Goal: Transaction & Acquisition: Book appointment/travel/reservation

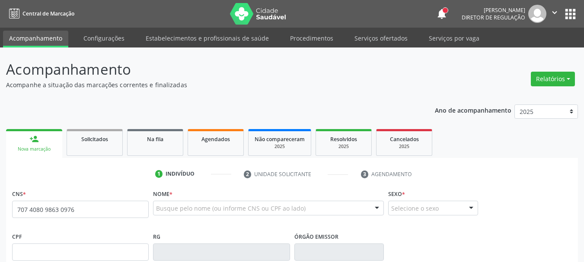
type input "707 4080 9863 0976"
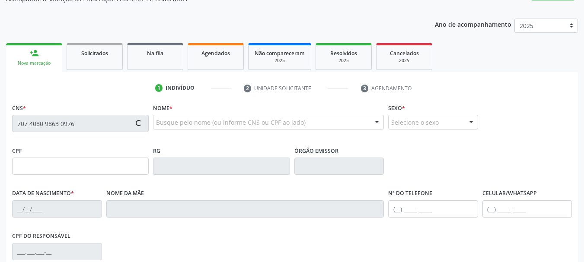
scroll to position [86, 0]
type input "[DATE]"
type input "[PERSON_NAME]"
type input "[PHONE_NUMBER]"
type input "901.557.694-72"
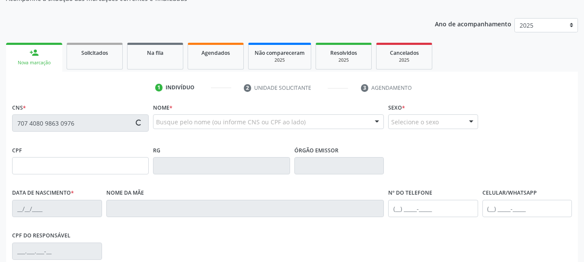
type input "1705"
type input "076.580.754-85"
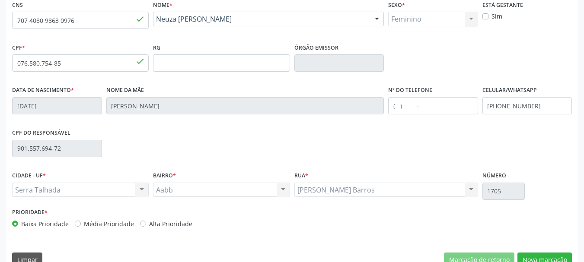
scroll to position [206, 0]
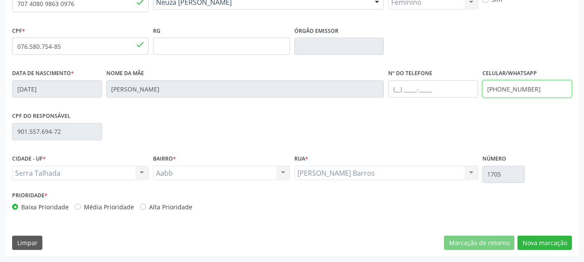
drag, startPoint x: 559, startPoint y: 91, endPoint x: 390, endPoint y: 84, distance: 169.1
click at [392, 83] on div "Data de nascimento * [DATE] Nome da mãe [PERSON_NAME] Nº do Telefone Celular/Wh…" at bounding box center [292, 88] width 564 height 43
click at [580, 161] on div "Acompanhamento Acompanhe a situação das marcações correntes e finalizadas Relat…" at bounding box center [292, 51] width 584 height 421
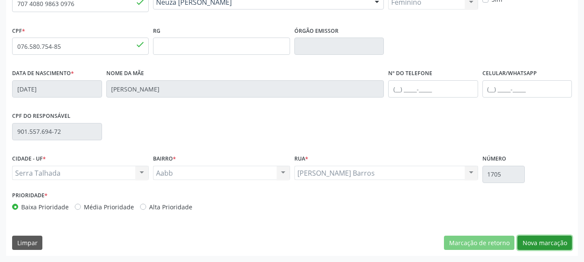
click at [555, 242] on button "Nova marcação" at bounding box center [544, 243] width 54 height 15
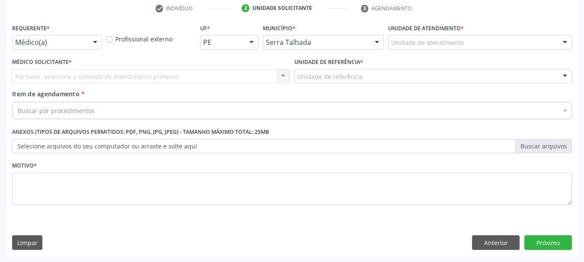
click at [31, 48] on div "Médico(a)" at bounding box center [57, 42] width 90 height 15
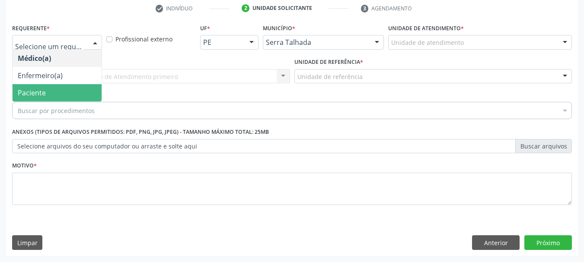
click at [38, 91] on span "Paciente" at bounding box center [32, 93] width 28 height 10
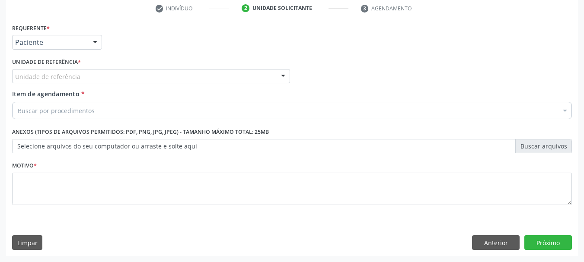
click at [48, 71] on div "Unidade de referência" at bounding box center [151, 76] width 278 height 15
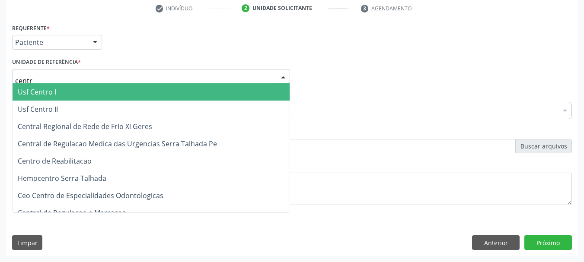
type input "centro"
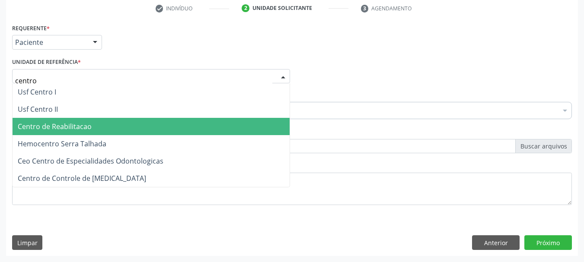
click at [67, 130] on span "Centro de Reabilitacao" at bounding box center [55, 127] width 74 height 10
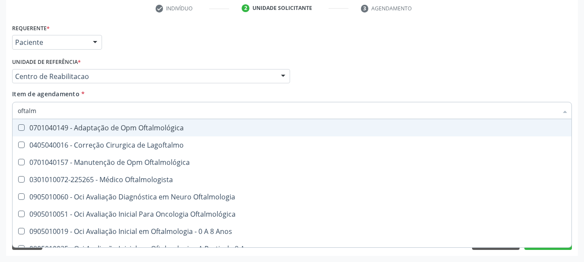
type input "oftalmo"
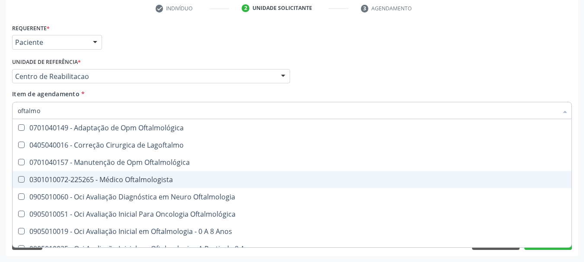
click at [105, 183] on div "0301010072-225265 - Médico Oftalmologista" at bounding box center [292, 179] width 548 height 7
checkbox Oftalmologista "true"
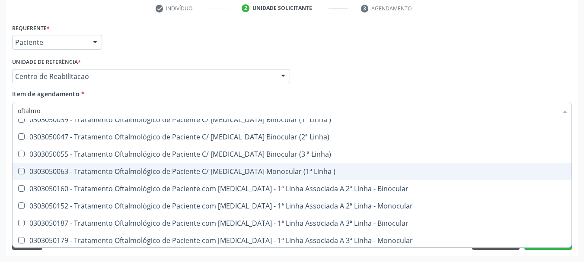
scroll to position [216, 0]
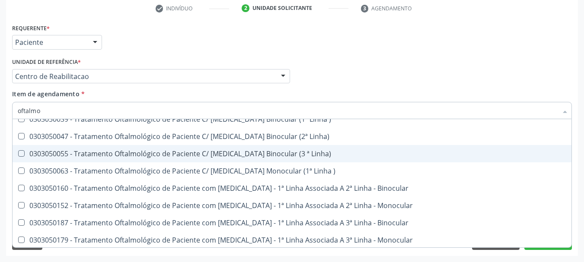
click at [344, 63] on div "Médico Solicitante Por favor, selecione a Unidade de Atendimento primeiro Nenhu…" at bounding box center [292, 73] width 564 height 34
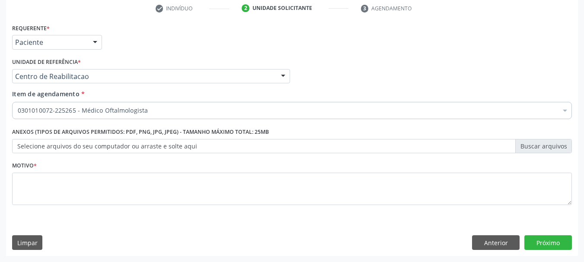
scroll to position [0, 0]
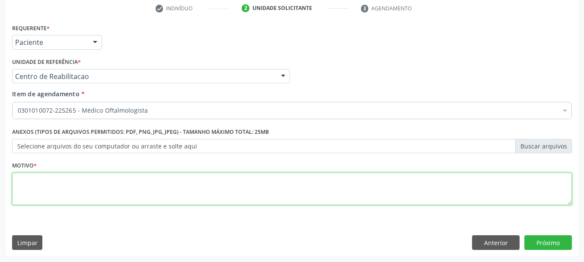
click at [84, 187] on textarea at bounding box center [292, 189] width 560 height 33
type textarea "..."
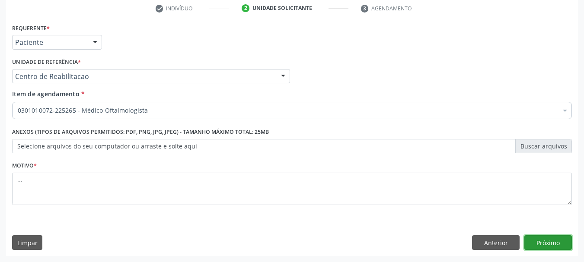
click at [560, 238] on button "Próximo" at bounding box center [548, 243] width 48 height 15
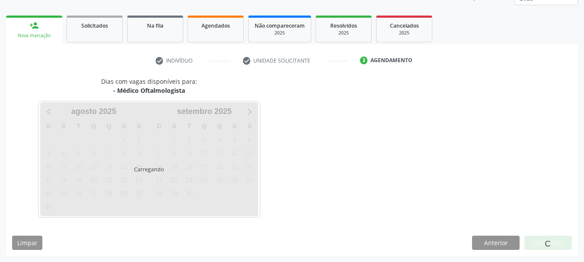
scroll to position [114, 0]
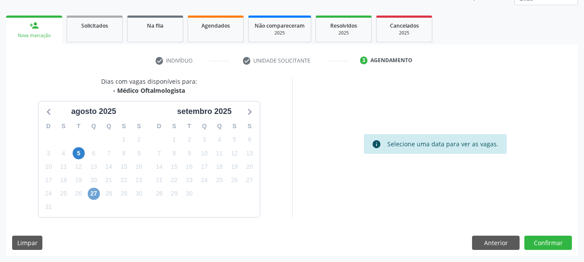
click at [90, 195] on span "27" at bounding box center [94, 194] width 12 height 12
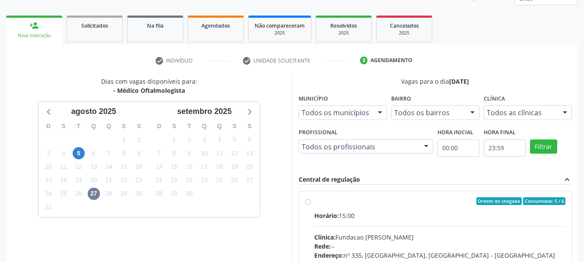
click at [314, 203] on label "Ordem de chegada Consumidos: 5 / 6 Horário: 15:00 Clínica: Fundacao [PERSON_NAM…" at bounding box center [440, 264] width 252 height 133
click at [311, 203] on input "Ordem de chegada Consumidos: 5 / 6 Horário: 15:00 Clínica: Fundacao [PERSON_NAM…" at bounding box center [308, 202] width 6 height 8
radio input "true"
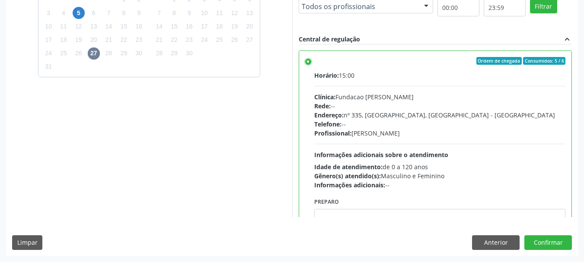
scroll to position [43, 0]
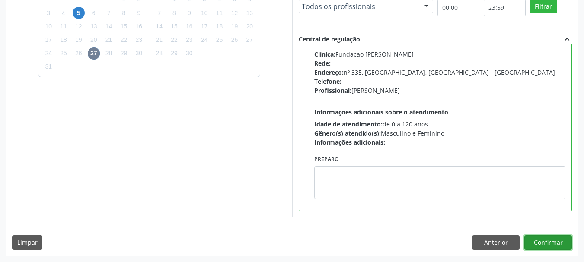
click at [556, 238] on button "Confirmar" at bounding box center [548, 243] width 48 height 15
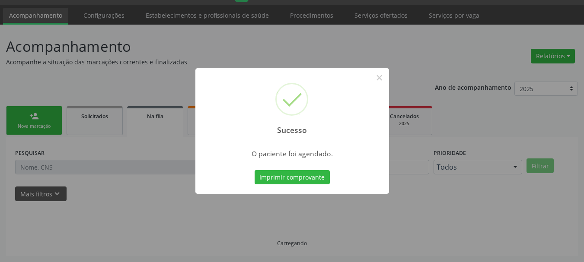
scroll to position [23, 0]
click at [267, 181] on button "Imprimir comprovante" at bounding box center [292, 177] width 75 height 15
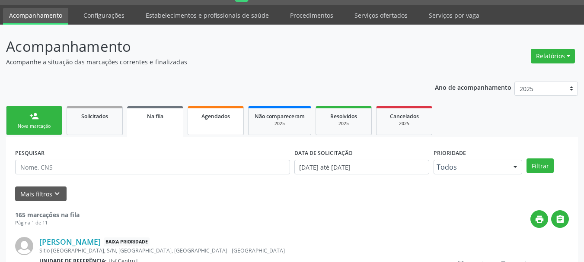
click at [205, 120] on span "Agendados" at bounding box center [215, 116] width 29 height 7
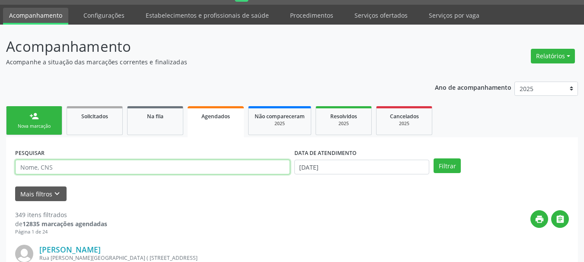
click at [153, 165] on input "text" at bounding box center [152, 167] width 275 height 15
type input "898002984663421"
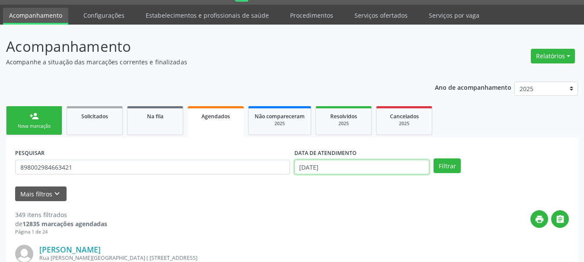
click at [357, 170] on input "[DATE]" at bounding box center [361, 167] width 135 height 15
click at [349, 166] on input "[DATE]" at bounding box center [361, 167] width 135 height 15
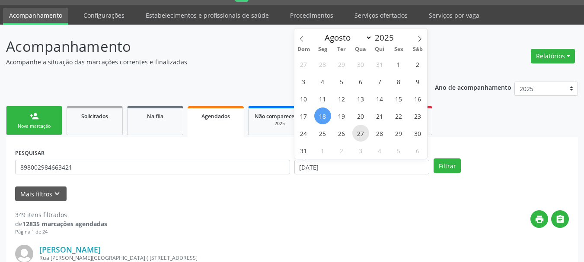
click at [361, 133] on span "27" at bounding box center [360, 133] width 17 height 17
type input "[DATE]"
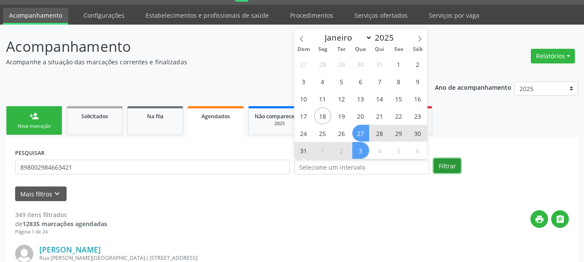
click at [436, 168] on button "Filtrar" at bounding box center [446, 166] width 27 height 15
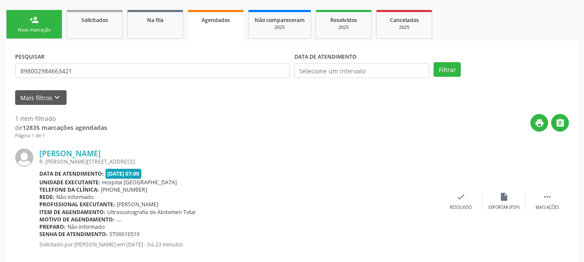
scroll to position [136, 0]
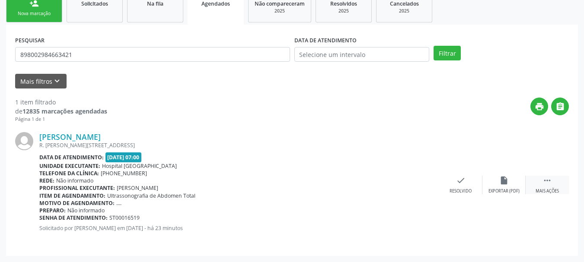
click at [554, 177] on div " Mais ações" at bounding box center [547, 185] width 43 height 19
click at [383, 186] on div "print Imprimir" at bounding box center [374, 185] width 43 height 19
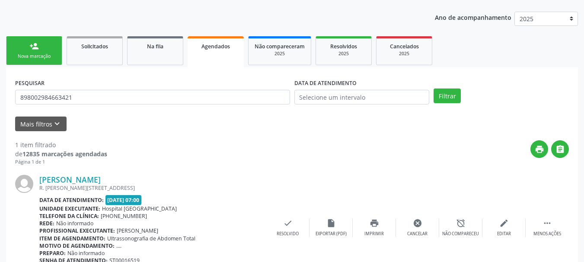
scroll to position [6, 0]
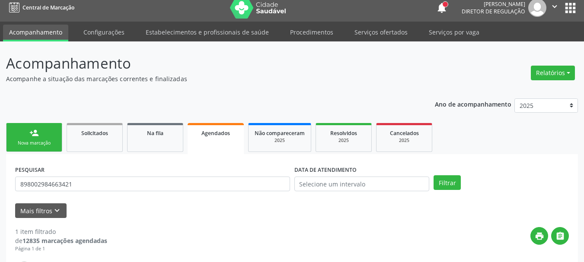
click at [29, 140] on div "Nova marcação" at bounding box center [34, 143] width 43 height 6
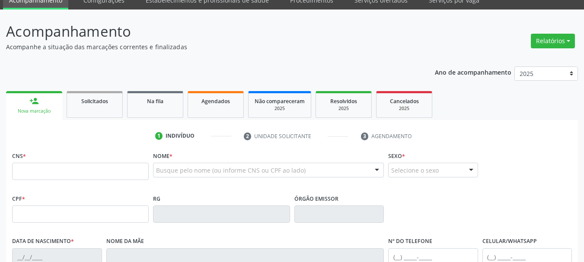
scroll to position [92, 0]
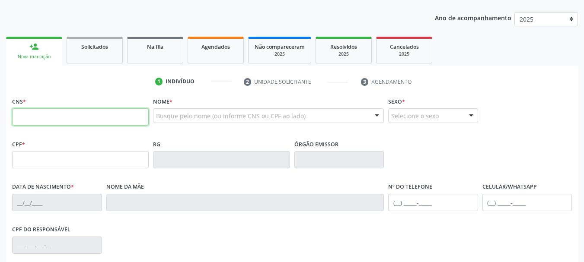
click at [85, 123] on input "text" at bounding box center [80, 116] width 137 height 17
type input "898 0037 1425 6786"
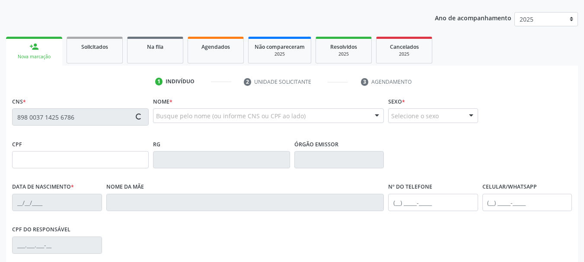
type input "146.005.664-75"
type input "[DATE]"
type input "[PERSON_NAME]"
type input "[PHONE_NUMBER]"
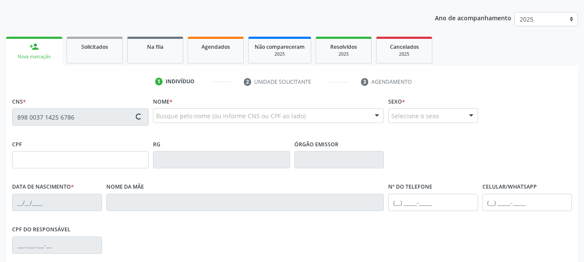
type input "855.555.174-91"
type input "S/N"
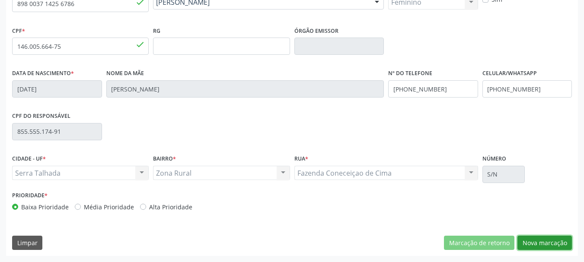
click at [546, 239] on button "Nova marcação" at bounding box center [544, 243] width 54 height 15
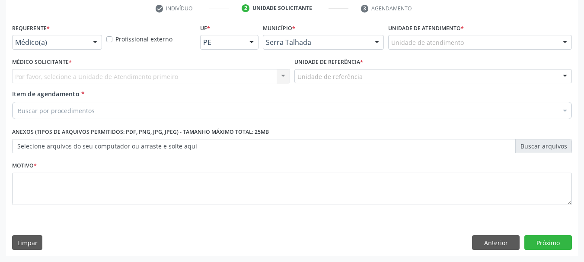
scroll to position [166, 0]
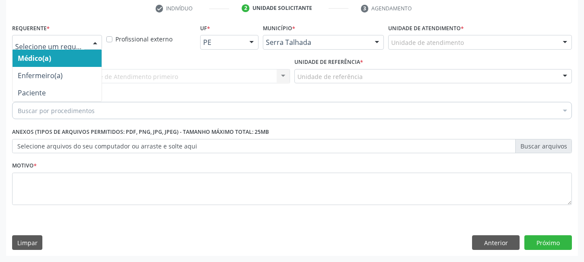
click at [65, 48] on div at bounding box center [57, 42] width 90 height 15
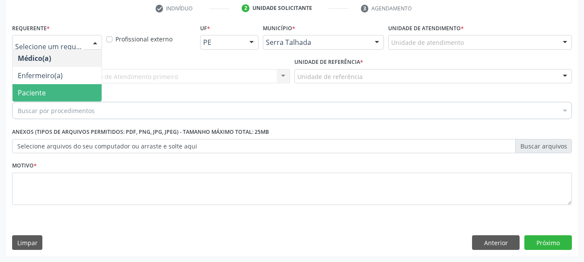
click at [64, 91] on span "Paciente" at bounding box center [57, 92] width 89 height 17
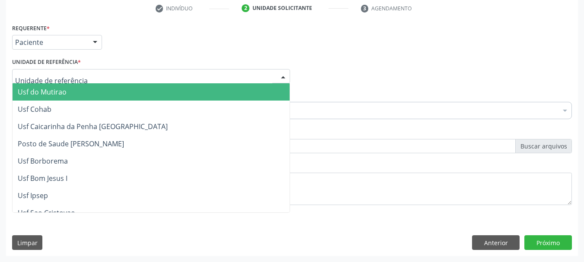
click at [67, 73] on div at bounding box center [151, 76] width 278 height 15
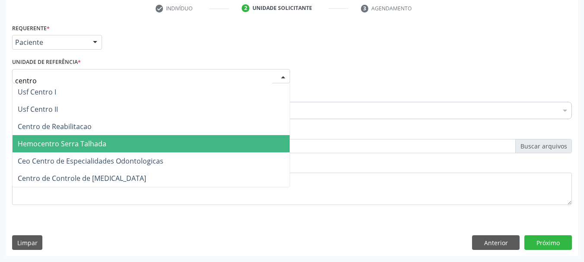
click at [49, 137] on span "Hemocentro Serra Talhada" at bounding box center [151, 143] width 277 height 17
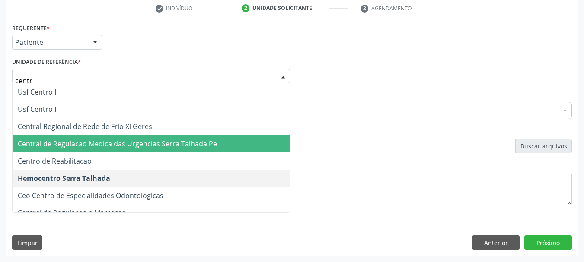
type input "centro"
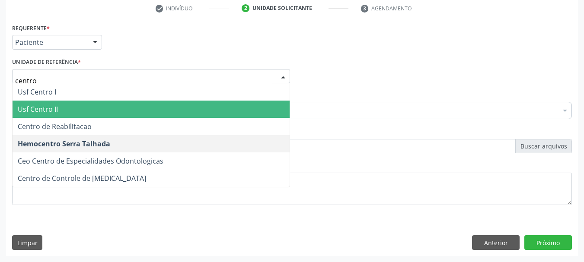
click at [96, 122] on span "Centro de Reabilitacao" at bounding box center [151, 126] width 277 height 17
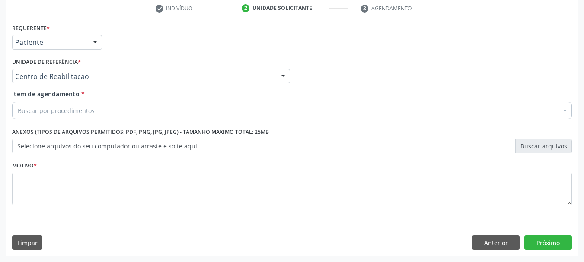
drag, startPoint x: 67, startPoint y: 105, endPoint x: 65, endPoint y: 112, distance: 6.7
click at [65, 106] on div "Buscar por procedimentos" at bounding box center [292, 110] width 560 height 17
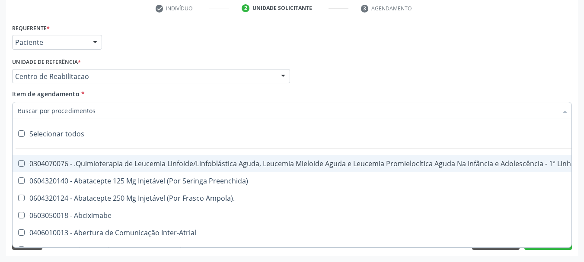
click at [64, 113] on input "Item de agendamento *" at bounding box center [288, 110] width 540 height 17
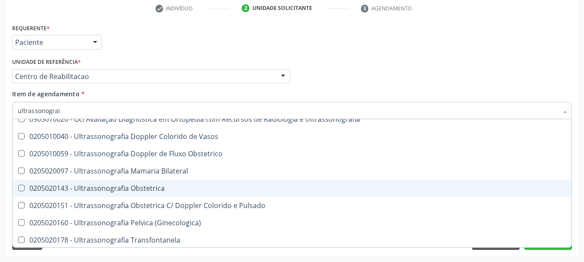
scroll to position [0, 0]
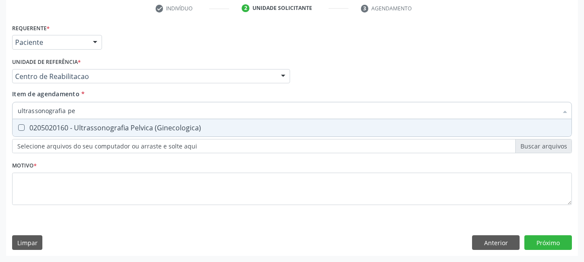
type input "ultrassonografia pel"
click at [179, 131] on div "0205020160 - Ultrassonografia Pelvica (Ginecologica)" at bounding box center [292, 127] width 548 height 7
checkbox \(Ginecologica\) "true"
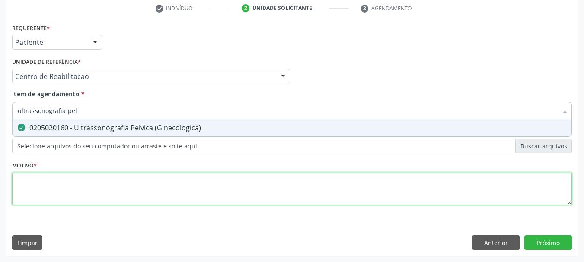
click at [117, 184] on div "Requerente * Paciente Médico(a) Enfermeiro(a) Paciente Nenhum resultado encontr…" at bounding box center [292, 120] width 560 height 196
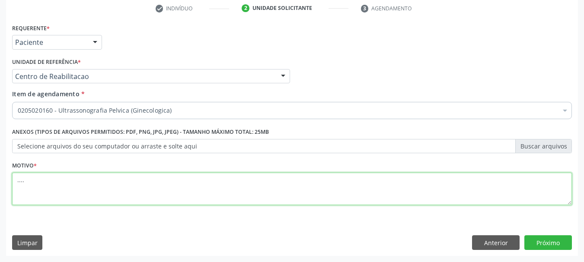
type textarea "...."
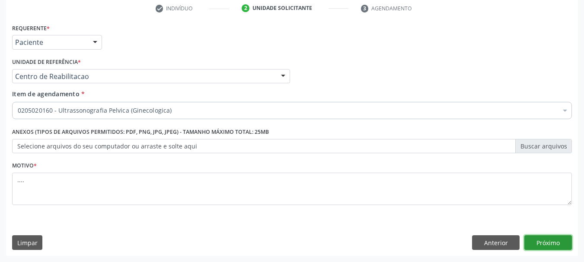
click at [560, 249] on button "Próximo" at bounding box center [548, 243] width 48 height 15
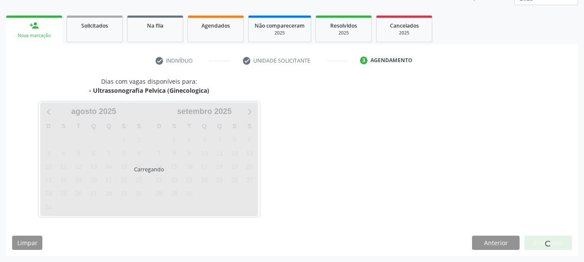
scroll to position [114, 0]
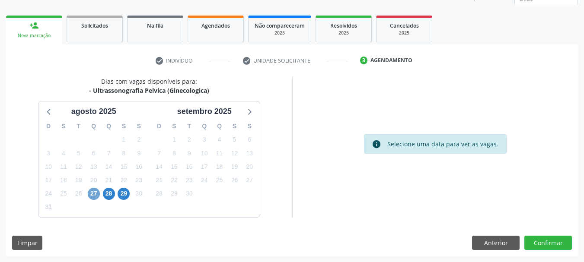
click at [92, 197] on span "27" at bounding box center [94, 194] width 12 height 12
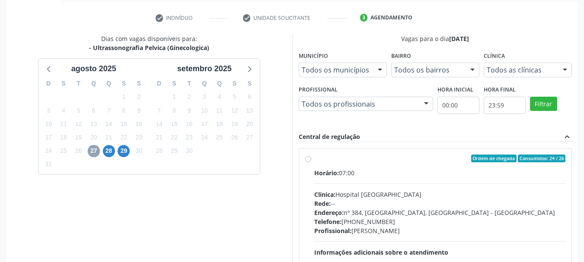
scroll to position [157, 0]
click at [314, 160] on label "Ordem de chegada Consumidos: 24 / 26 Horário: 07:00 Clínica: Hospital [GEOGRAPH…" at bounding box center [440, 220] width 252 height 133
click at [306, 160] on input "Ordem de chegada Consumidos: 24 / 26 Horário: 07:00 Clínica: Hospital [GEOGRAPH…" at bounding box center [308, 158] width 6 height 8
radio input "true"
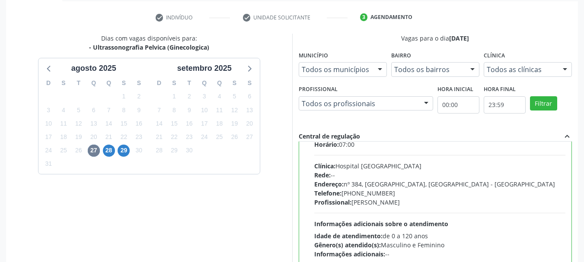
scroll to position [43, 0]
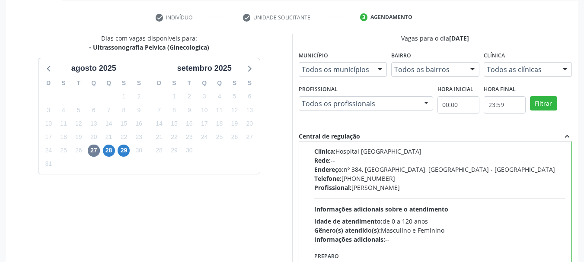
drag, startPoint x: 582, startPoint y: 162, endPoint x: 584, endPoint y: 169, distance: 8.1
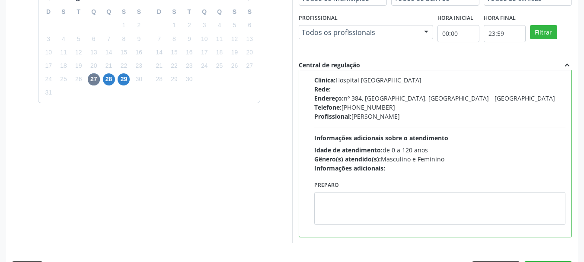
scroll to position [254, 0]
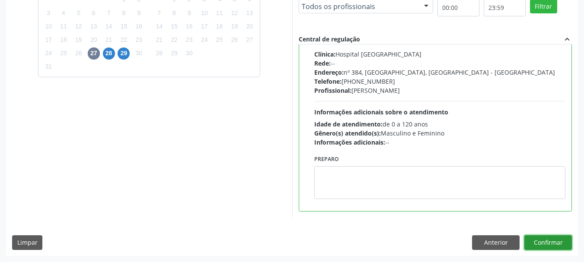
click at [542, 243] on button "Confirmar" at bounding box center [548, 243] width 48 height 15
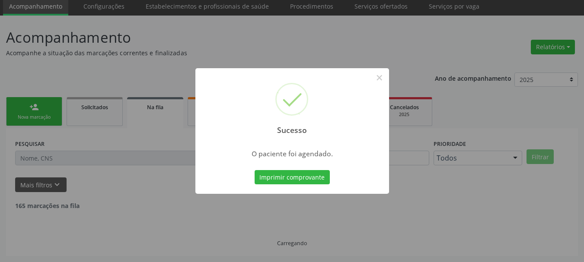
scroll to position [23, 0]
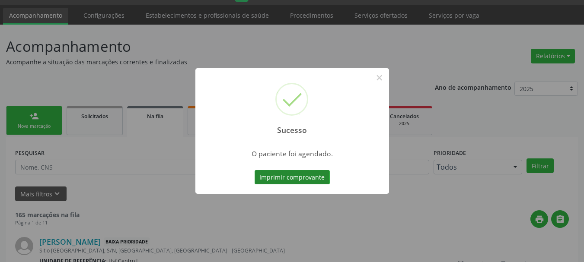
click at [271, 175] on button "Imprimir comprovante" at bounding box center [292, 177] width 75 height 15
